Goal: Navigation & Orientation: Find specific page/section

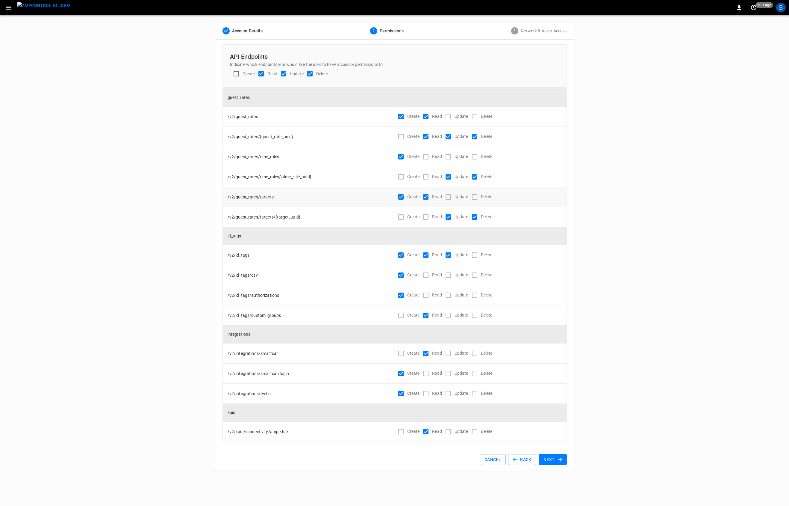
scroll to position [1313, 0]
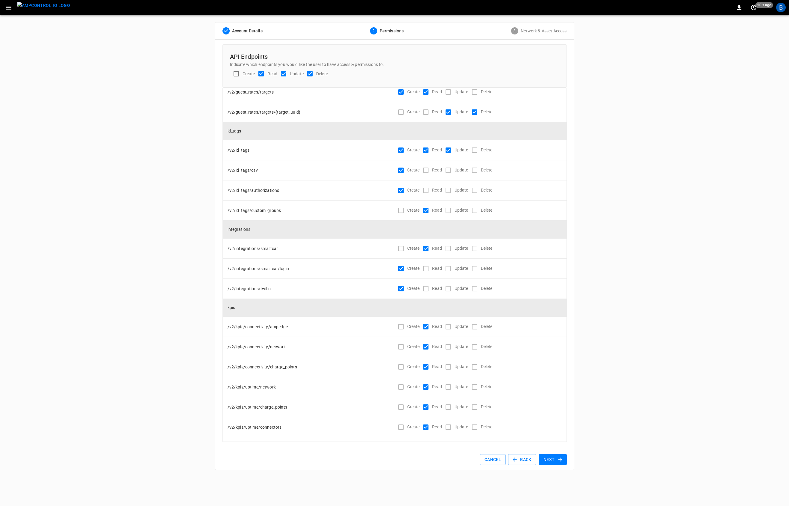
click at [114, 210] on div "ADMIN General Users & Roles Service Accounts NETWORKS Network Setup Load Manage…" at bounding box center [394, 246] width 789 height 462
click at [62, 192] on div "ADMIN General Users & Roles Service Accounts NETWORKS Network Setup Load Manage…" at bounding box center [394, 246] width 789 height 462
click at [138, 151] on div "ADMIN General Users & Roles Service Accounts NETWORKS Network Setup Load Manage…" at bounding box center [394, 246] width 789 height 462
click at [180, 298] on div "ADMIN General Users & Roles Service Accounts NETWORKS Network Setup Load Manage…" at bounding box center [394, 246] width 789 height 462
click at [184, 305] on div "ADMIN General Users & Roles Service Accounts NETWORKS Network Setup Load Manage…" at bounding box center [394, 246] width 789 height 462
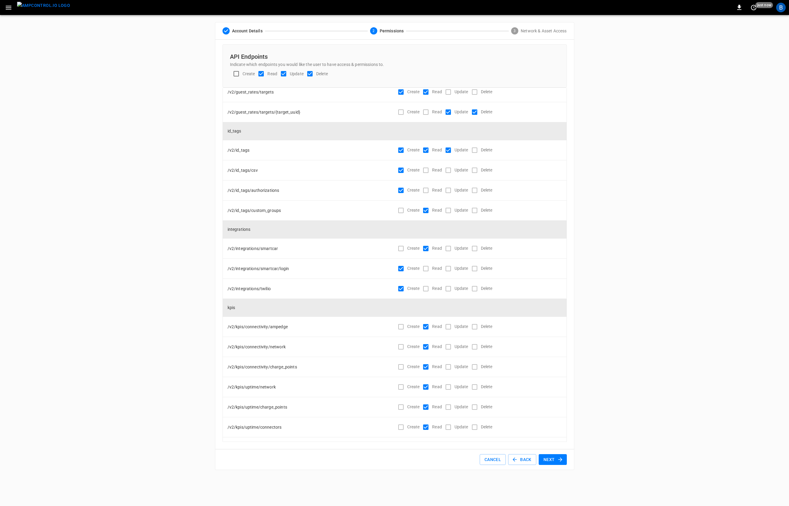
click at [171, 293] on div "ADMIN General Users & Roles Service Accounts NETWORKS Network Setup Load Manage…" at bounding box center [394, 246] width 789 height 462
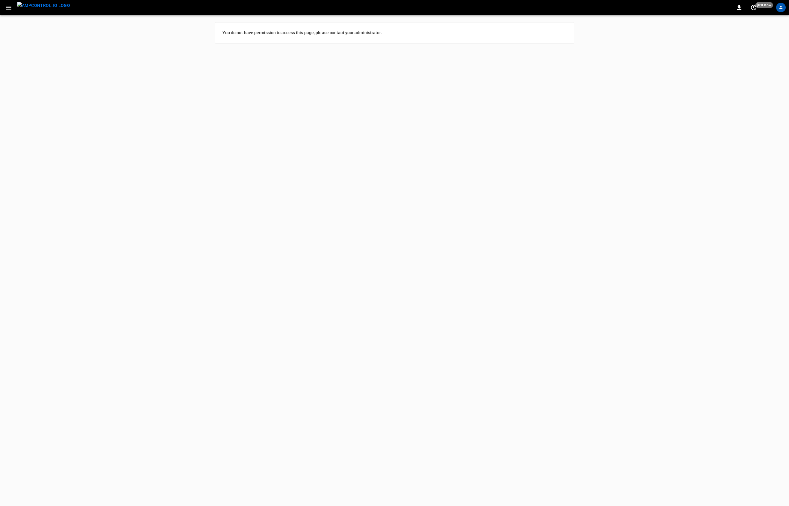
click at [532, 51] on html "0 just now You do not have permission to access this page, please contact your …" at bounding box center [394, 25] width 789 height 51
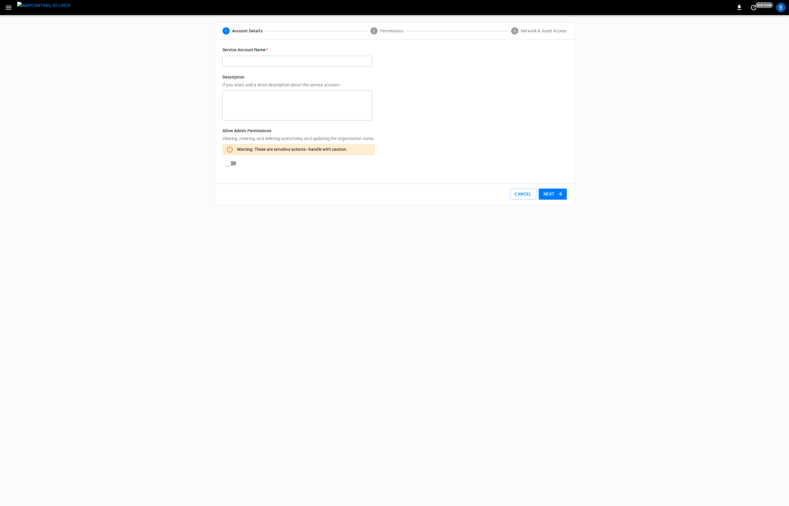
click at [696, 53] on div "ADMIN General Users & Roles Service Accounts NETWORKS Network Setup Load Manage…" at bounding box center [394, 113] width 789 height 197
click at [528, 195] on button "Cancel" at bounding box center [523, 193] width 26 height 11
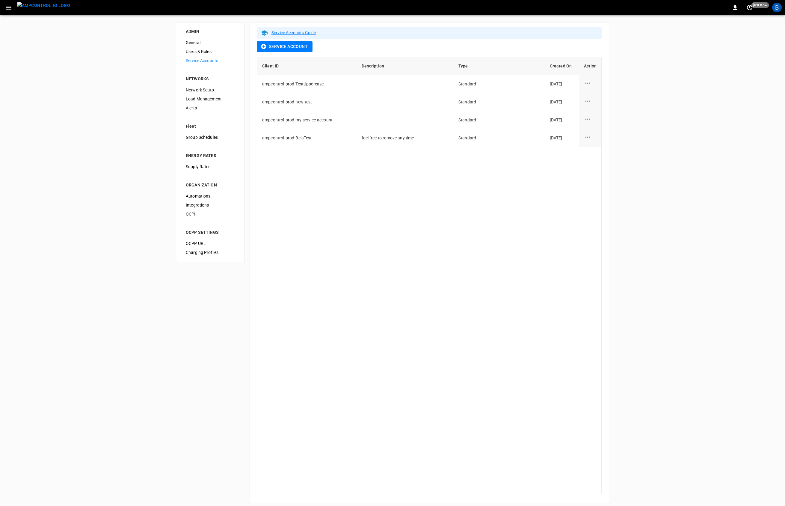
click at [130, 163] on div "ADMIN General Users & Roles Service Accounts NETWORKS Network Setup Load Manage…" at bounding box center [392, 263] width 785 height 496
click at [131, 121] on div "ADMIN General Users & Roles Service Accounts NETWORKS Network Setup Load Manage…" at bounding box center [392, 263] width 785 height 496
click at [31, 5] on img "menu" at bounding box center [43, 5] width 53 height 7
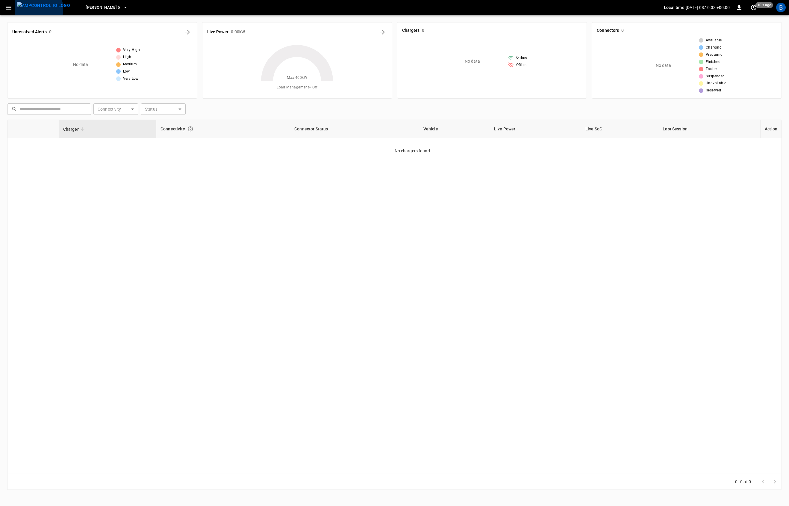
click at [31, 9] on img "menu" at bounding box center [43, 5] width 53 height 7
click at [9, 8] on icon "button" at bounding box center [8, 7] width 7 height 7
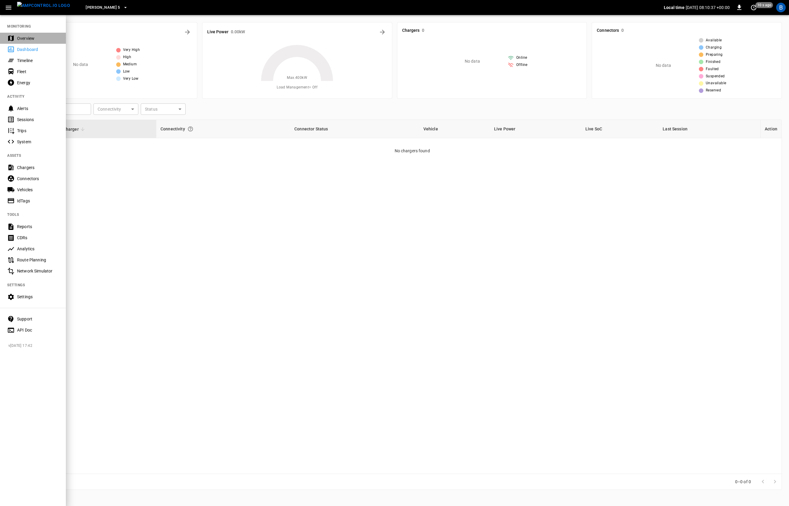
click at [26, 38] on div "Overview" at bounding box center [38, 38] width 42 height 6
